Goal: Transaction & Acquisition: Purchase product/service

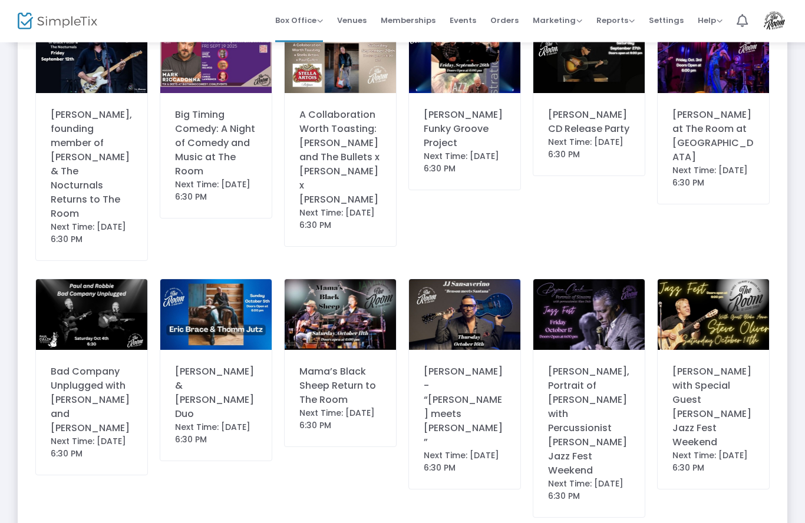
scroll to position [664, 0]
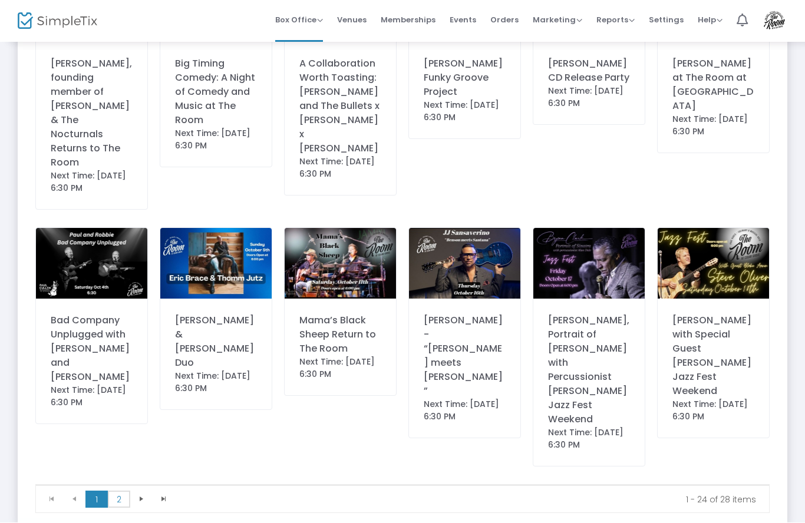
click at [120, 492] on span "2" at bounding box center [119, 501] width 22 height 18
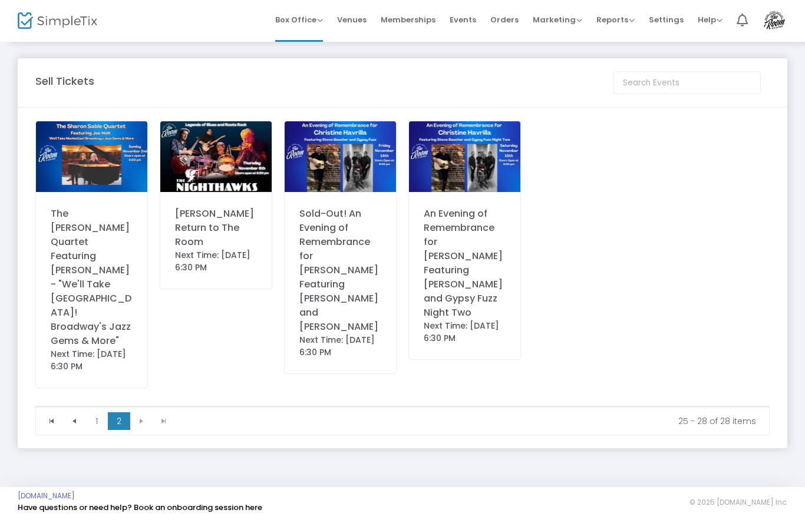
scroll to position [0, 0]
click at [231, 171] on img at bounding box center [215, 157] width 111 height 71
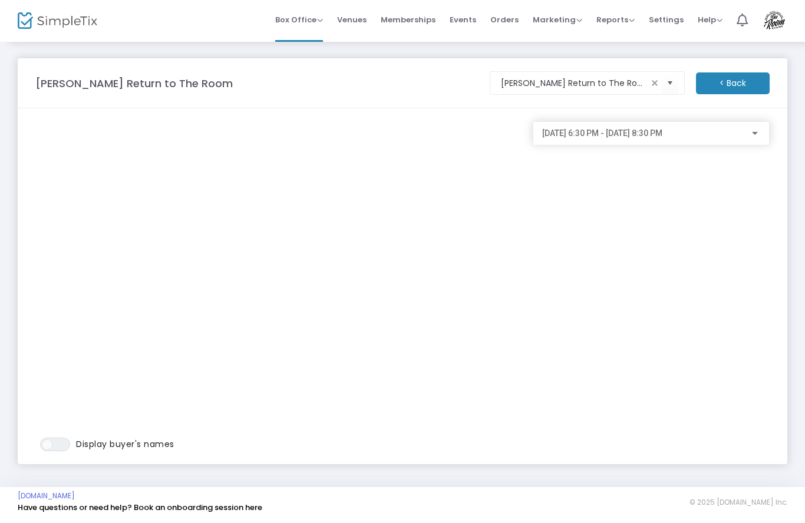
click at [9, 21] on m-brand at bounding box center [75, 21] width 150 height 42
click at [125, 113] on m-panel-content "ON OFF Display buyer's names [DATE] 6:30 PM - [DATE] 8:30 PM" at bounding box center [403, 287] width 770 height 356
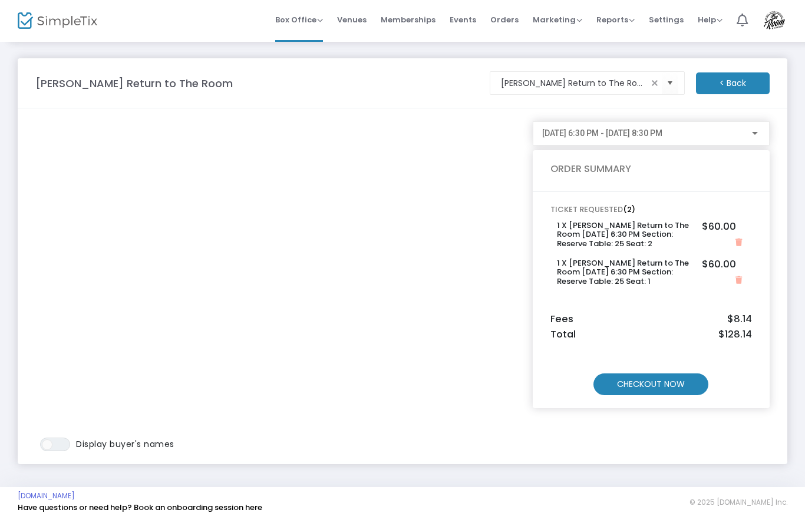
click at [678, 381] on m-button "CHECKOUT NOW" at bounding box center [650, 385] width 115 height 22
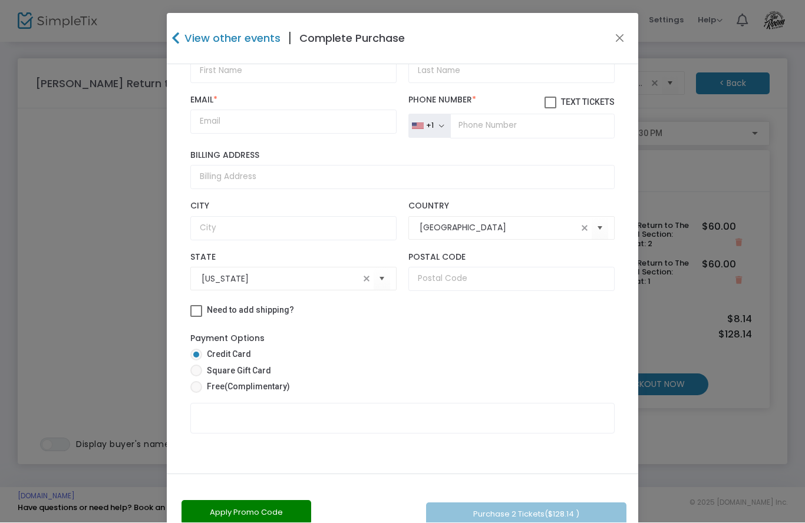
scroll to position [212, 0]
click at [202, 385] on span at bounding box center [196, 388] width 12 height 12
click at [196, 394] on input "Free (Complimentary)" at bounding box center [196, 394] width 1 height 1
radio input "true"
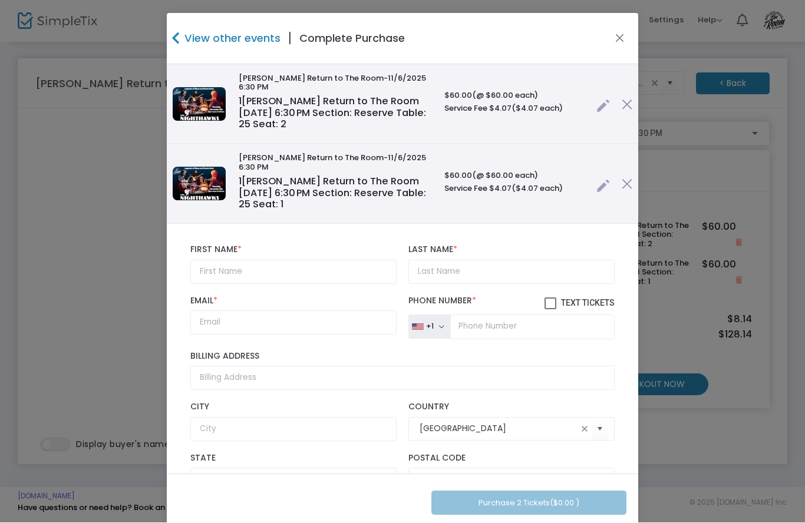
scroll to position [0, 0]
click at [253, 263] on input "text" at bounding box center [293, 272] width 206 height 24
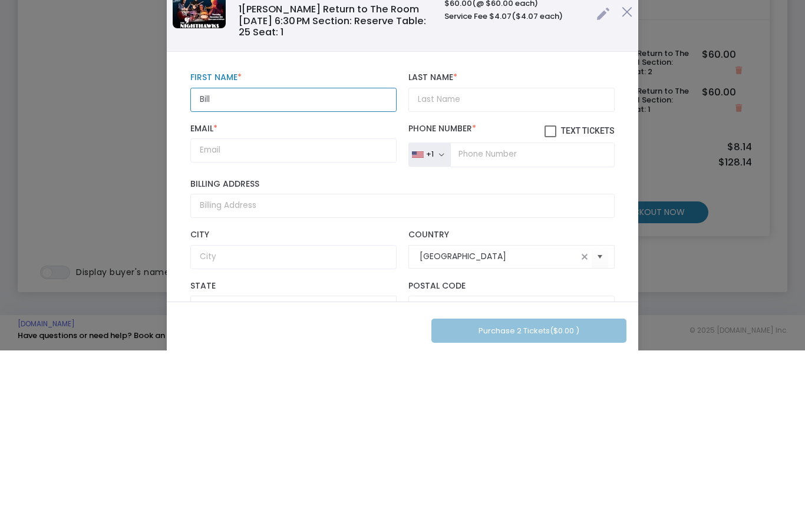
type input "Bill"
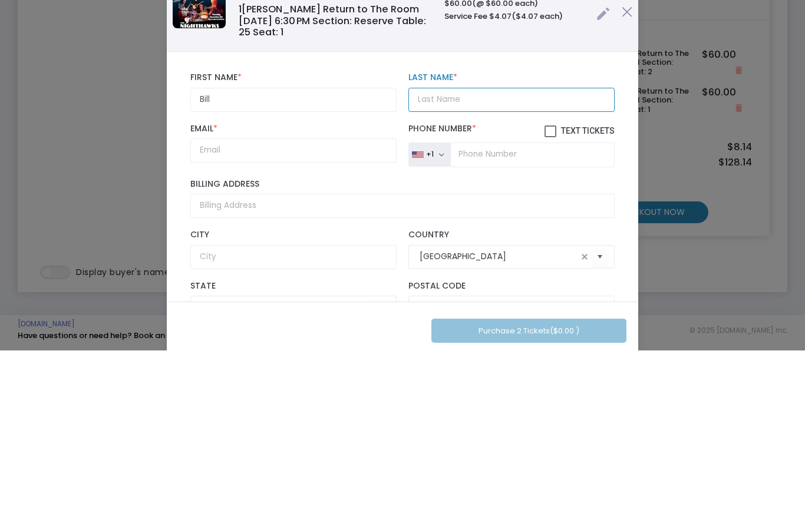
click at [475, 260] on input "Last Name *" at bounding box center [511, 272] width 206 height 24
type input "[PERSON_NAME]"
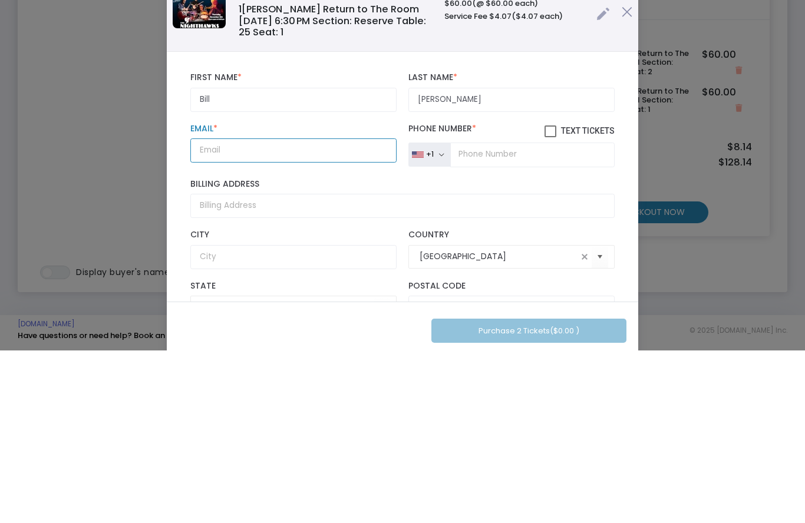
click at [246, 311] on input "Email *" at bounding box center [293, 323] width 206 height 24
type input "M"
type input "[EMAIL_ADDRESS][DOMAIN_NAME]"
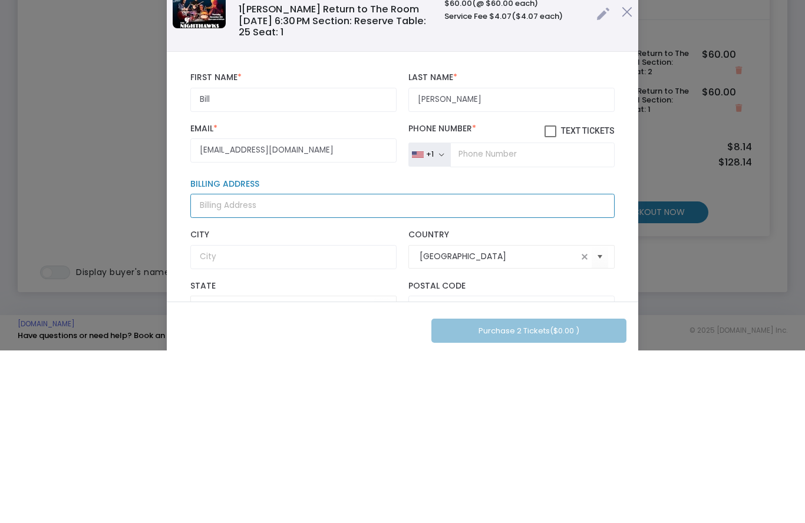
type input "Retired"
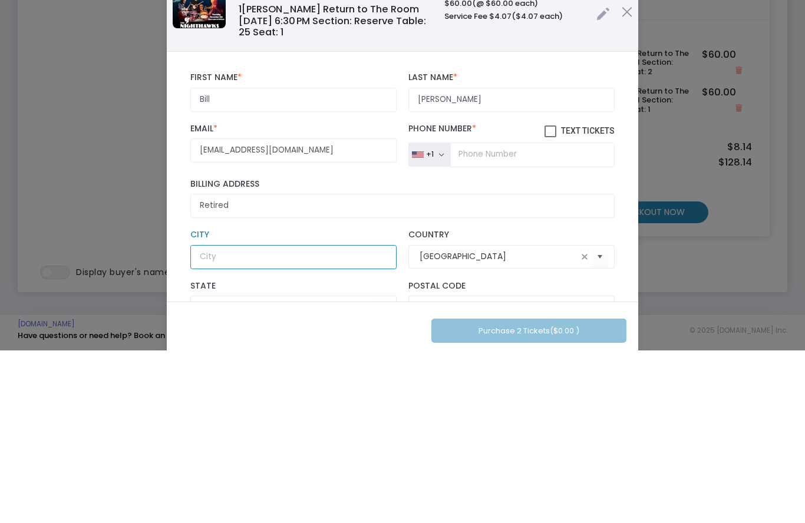
type input "Retired"
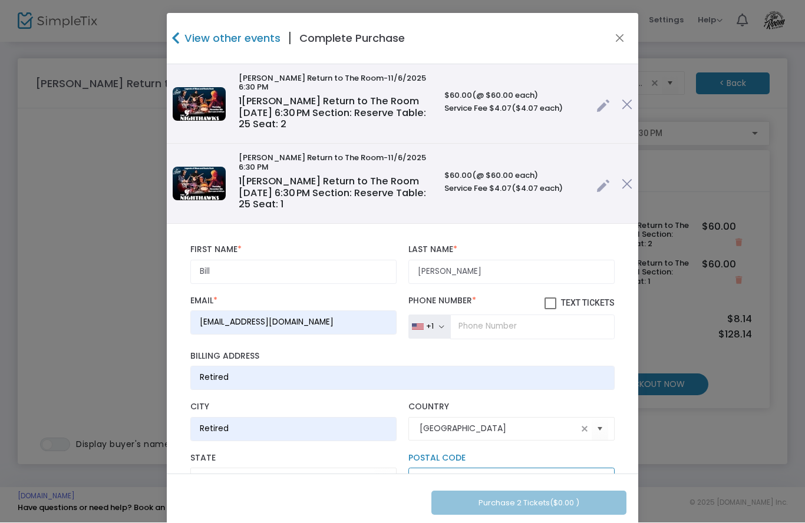
type input "19958"
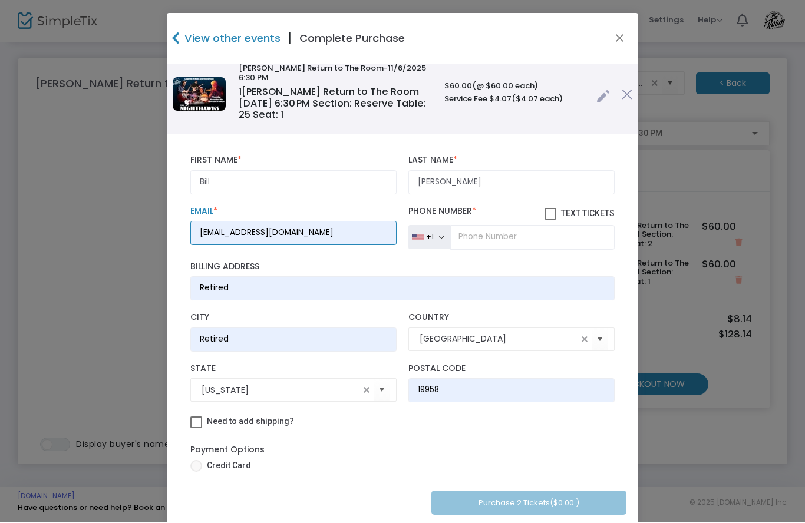
scroll to position [147, 0]
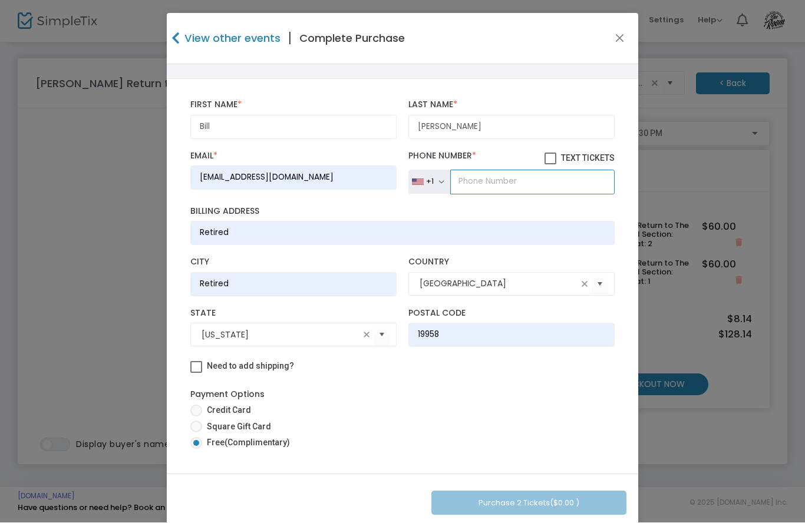
click at [505, 187] on input "tel" at bounding box center [532, 182] width 164 height 25
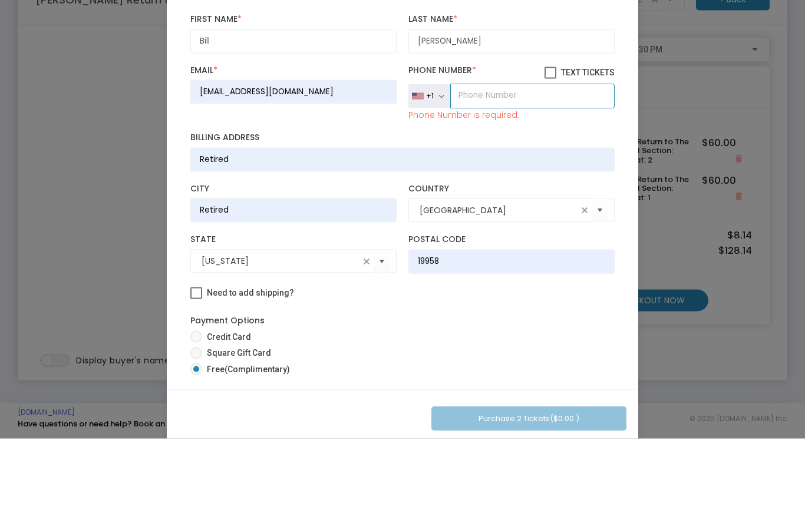
type input "[PHONE_NUMBER]"
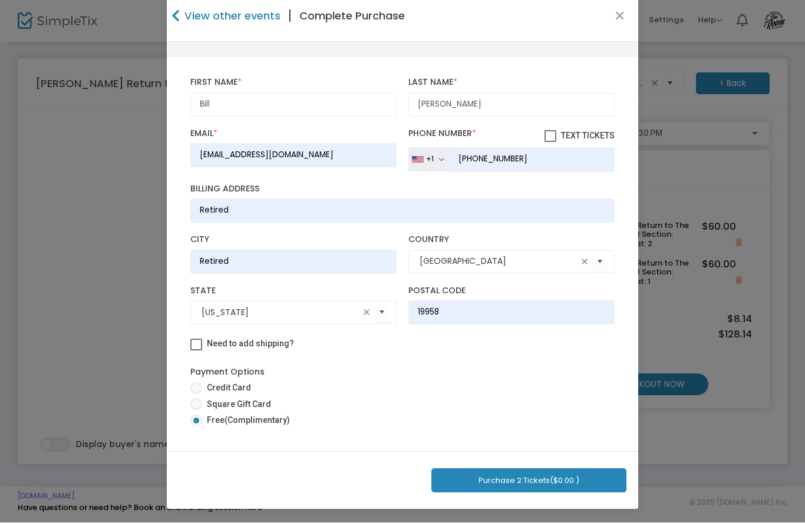
scroll to position [22, 0]
click at [530, 471] on button "Purchase 2 Tickets ($0.00 )" at bounding box center [528, 481] width 195 height 24
